Goal: Task Accomplishment & Management: Use online tool/utility

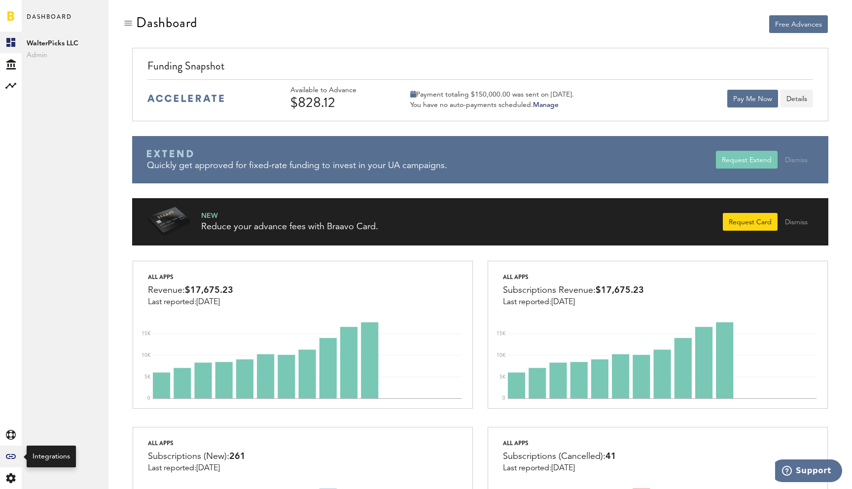
click at [9, 459] on div "Created with Sketch." at bounding box center [11, 457] width 22 height 22
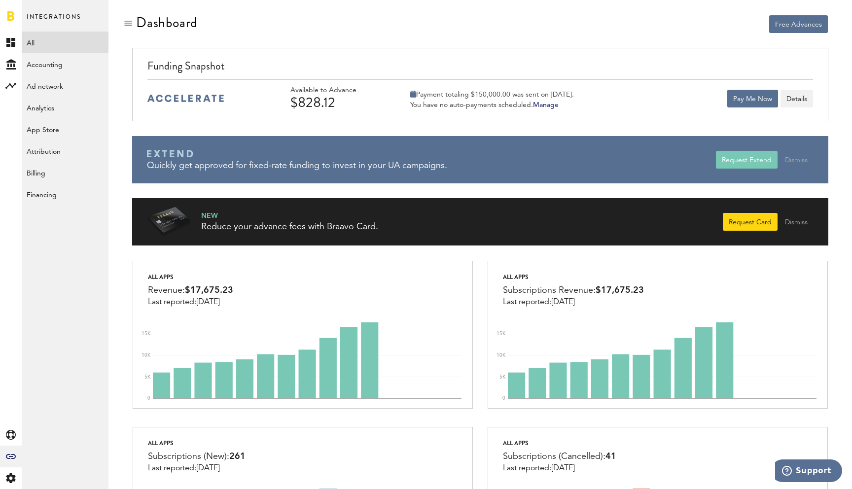
click at [82, 33] on link "All" at bounding box center [65, 43] width 87 height 22
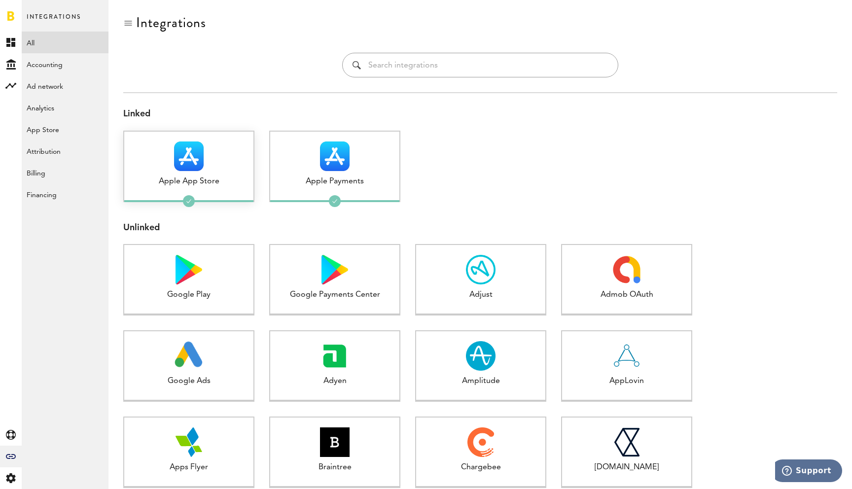
click at [178, 161] on img at bounding box center [189, 156] width 30 height 30
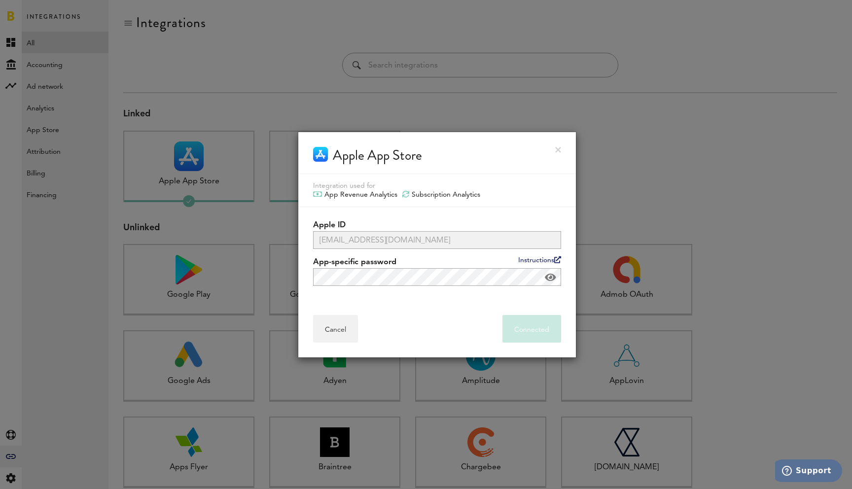
click at [178, 162] on div at bounding box center [426, 244] width 852 height 489
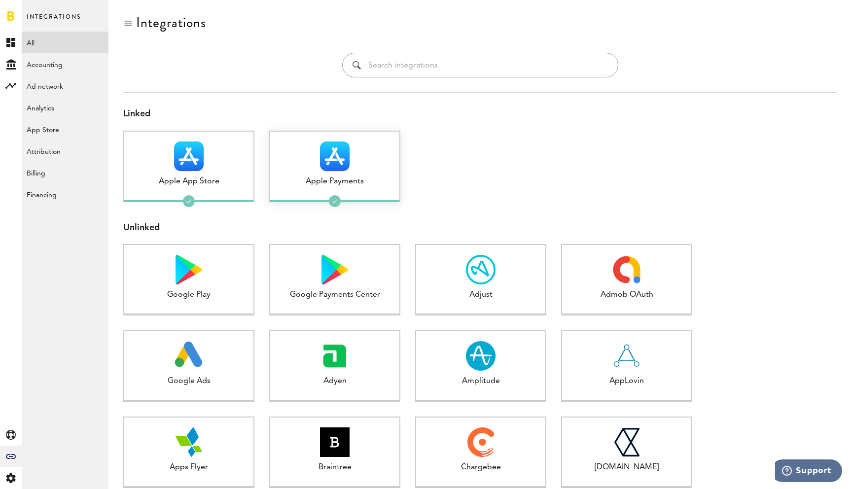
click at [295, 170] on div at bounding box center [334, 156] width 129 height 30
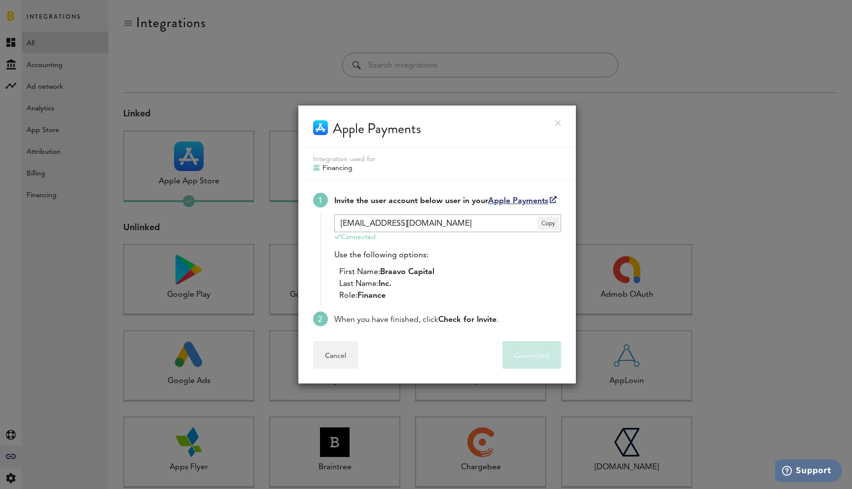
click at [290, 169] on div at bounding box center [426, 244] width 852 height 489
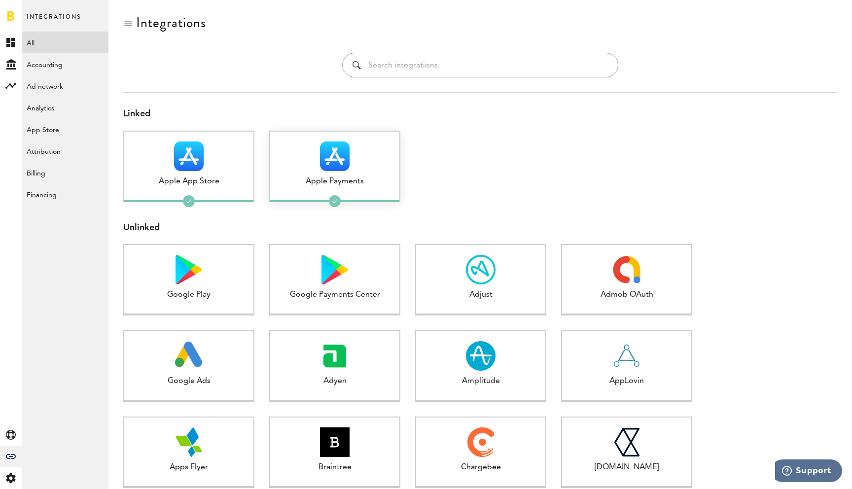
click at [290, 169] on div at bounding box center [334, 156] width 129 height 30
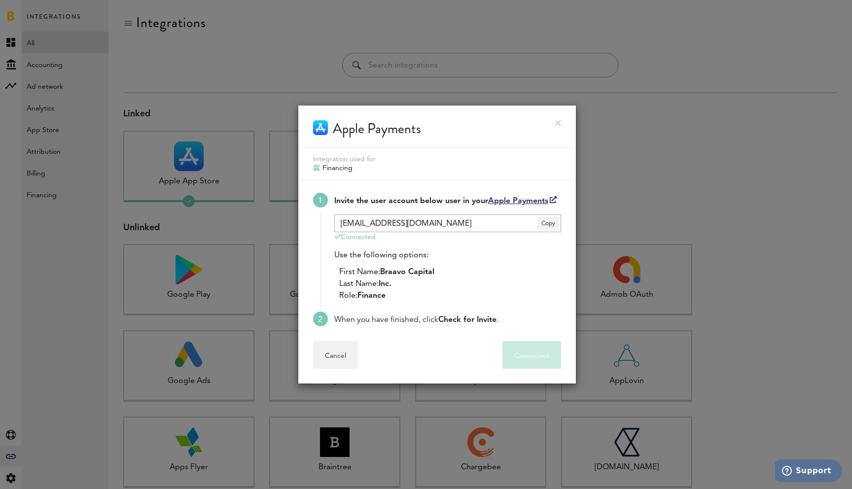
click at [223, 147] on div at bounding box center [426, 244] width 852 height 489
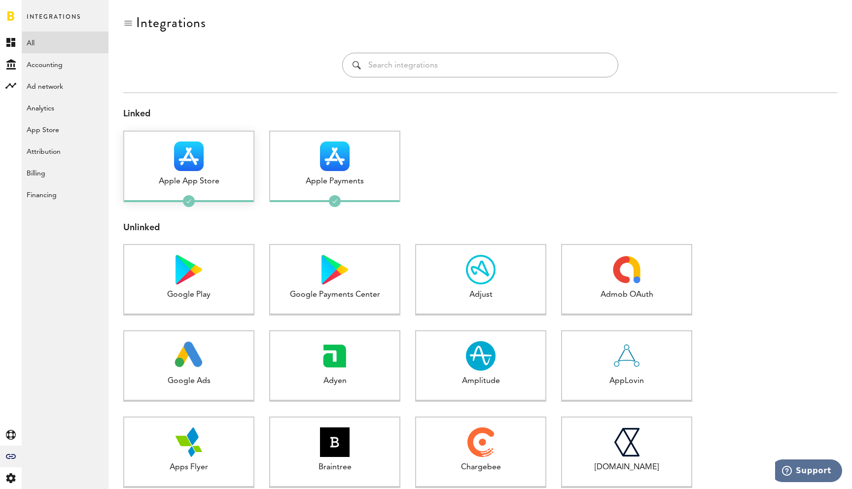
click at [203, 160] on img at bounding box center [189, 156] width 30 height 30
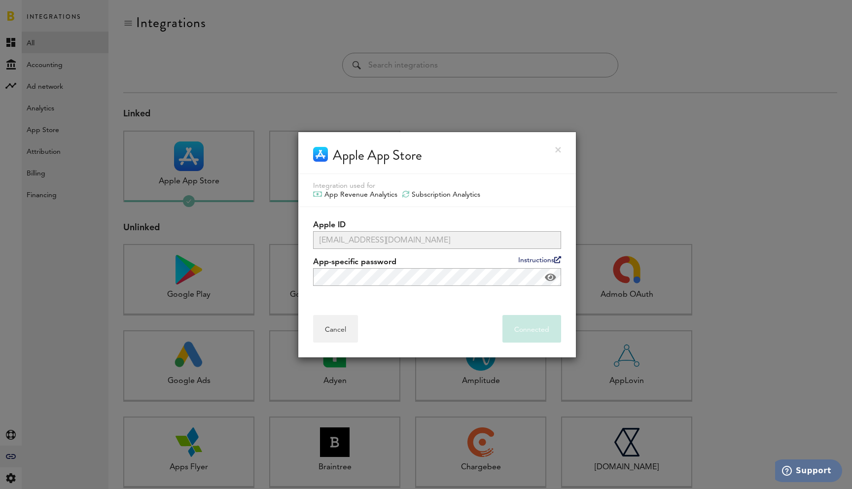
click at [561, 155] on div "Apple App Store" at bounding box center [436, 153] width 277 height 42
click at [560, 148] on div "Apple App Store" at bounding box center [436, 153] width 277 height 42
click at [560, 150] on link at bounding box center [558, 150] width 6 height 6
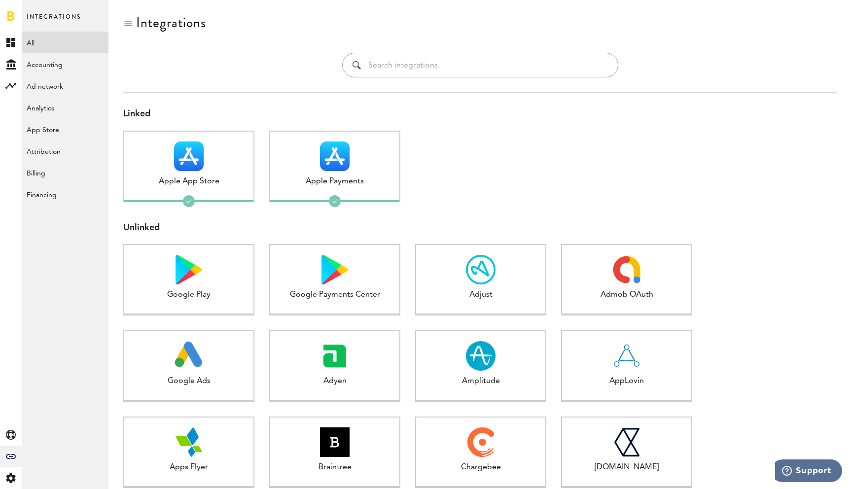
click at [43, 44] on link "All" at bounding box center [65, 43] width 87 height 22
